Goal: Task Accomplishment & Management: Manage account settings

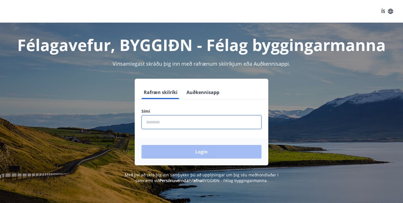
click at [152, 123] on input "phone" at bounding box center [201, 122] width 120 height 14
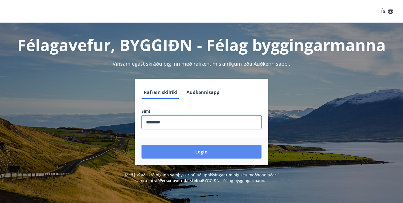
type input "********"
click at [174, 153] on button "Login" at bounding box center [201, 152] width 120 height 14
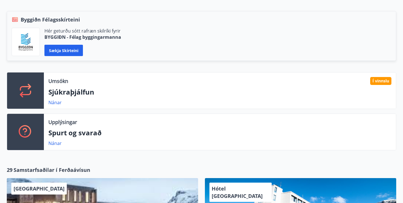
scroll to position [123, 0]
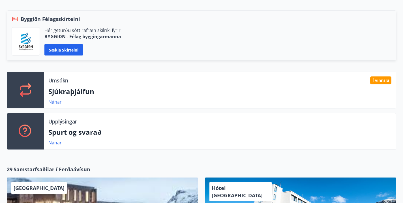
click at [57, 102] on link "Nánar" at bounding box center [54, 102] width 13 height 6
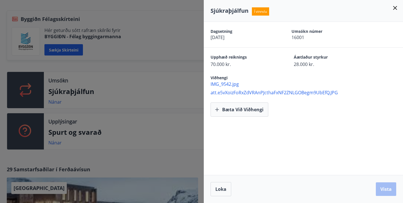
click at [396, 8] on icon at bounding box center [394, 8] width 7 height 7
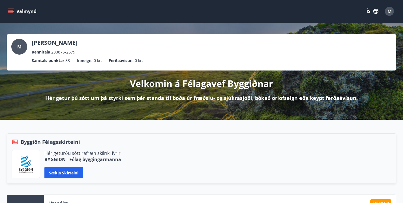
scroll to position [0, 0]
click at [392, 12] on div "M" at bounding box center [389, 11] width 9 height 9
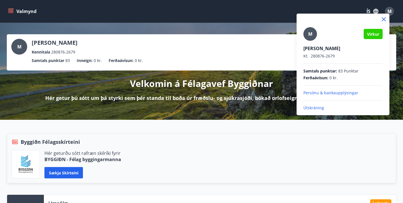
click at [307, 106] on p "Útskráning" at bounding box center [342, 108] width 79 height 6
